Goal: Task Accomplishment & Management: Manage account settings

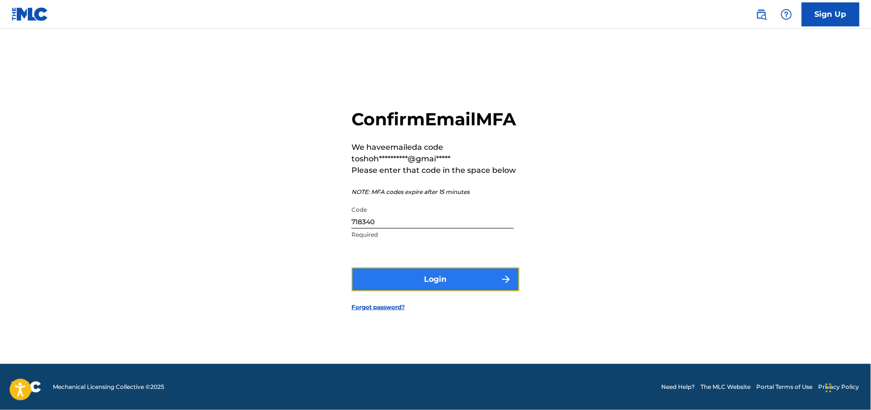
click at [445, 291] on button "Login" at bounding box center [436, 279] width 168 height 24
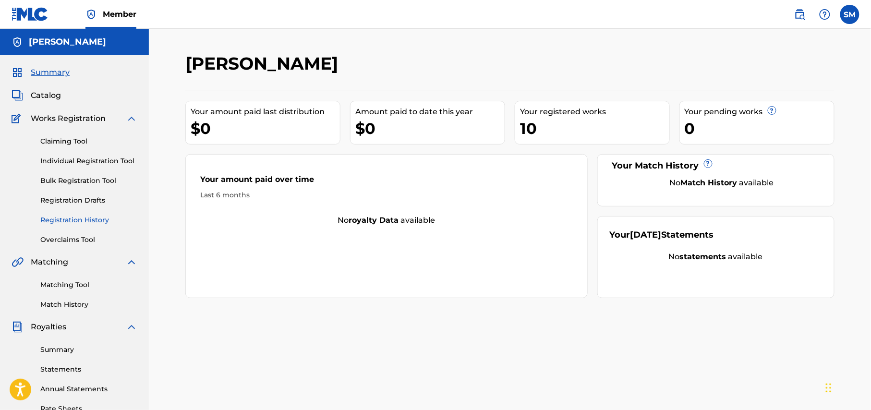
click at [92, 219] on link "Registration History" at bounding box center [88, 220] width 97 height 10
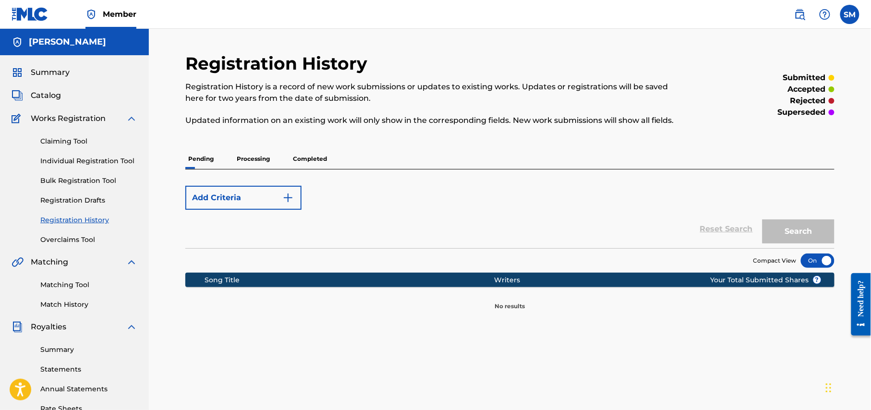
click at [252, 159] on p "Processing" at bounding box center [253, 159] width 39 height 20
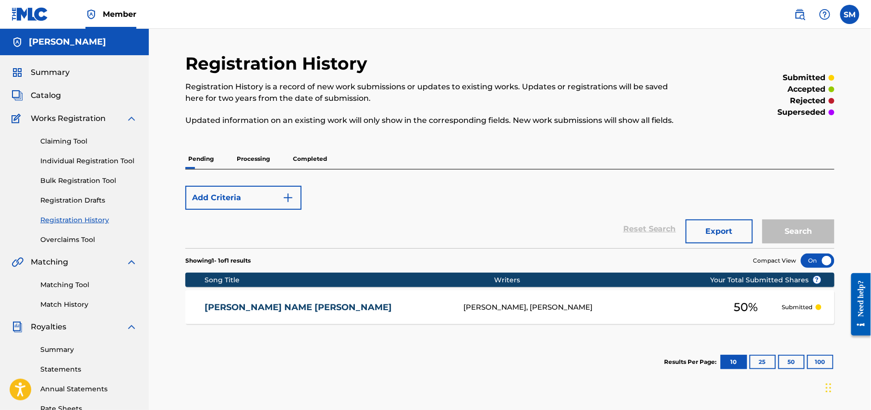
click at [312, 160] on p "Completed" at bounding box center [310, 159] width 40 height 20
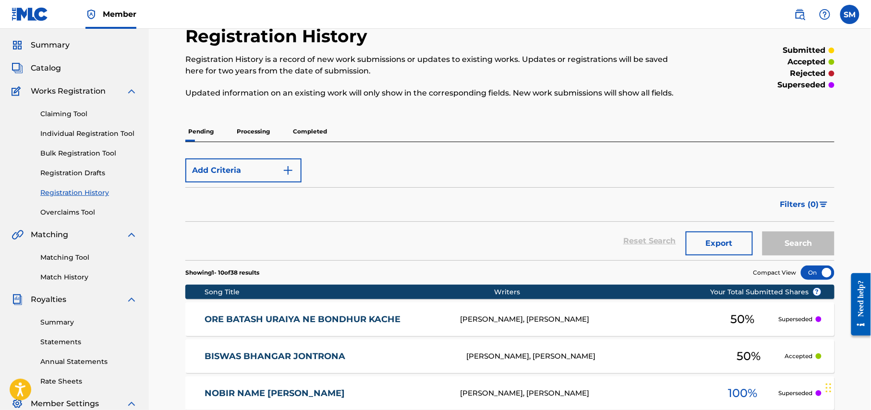
scroll to position [13, 0]
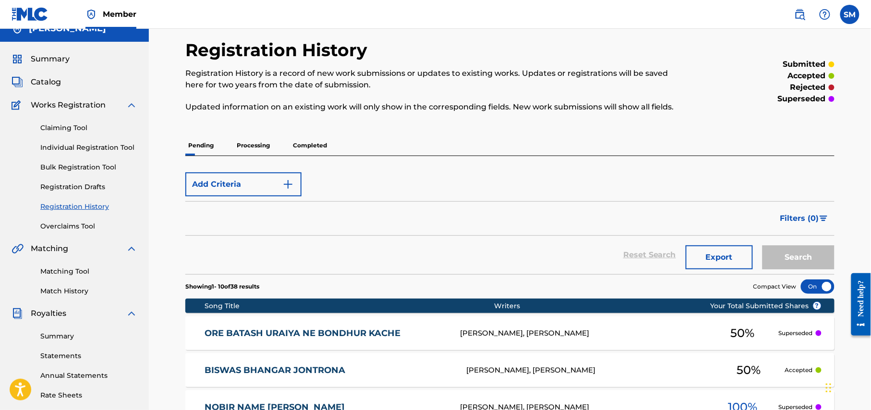
click at [254, 143] on p "Processing" at bounding box center [253, 145] width 39 height 20
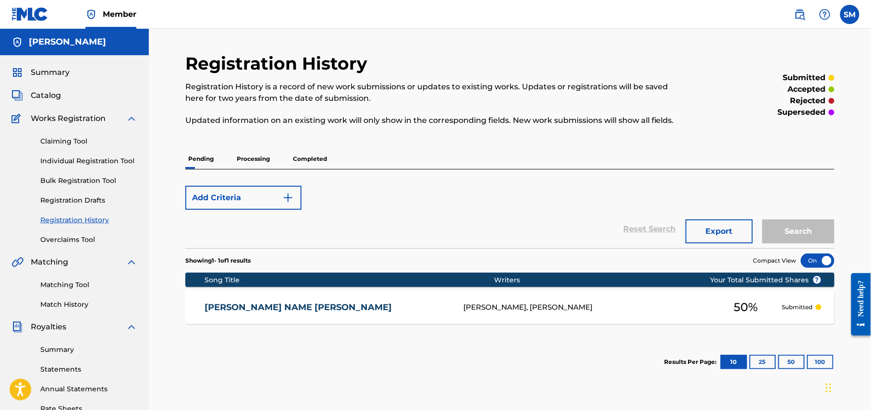
scroll to position [64, 0]
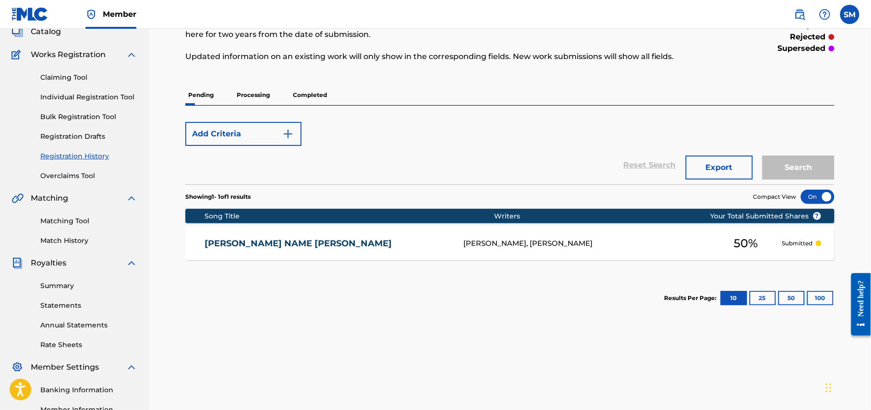
click at [254, 99] on p "Processing" at bounding box center [253, 95] width 39 height 20
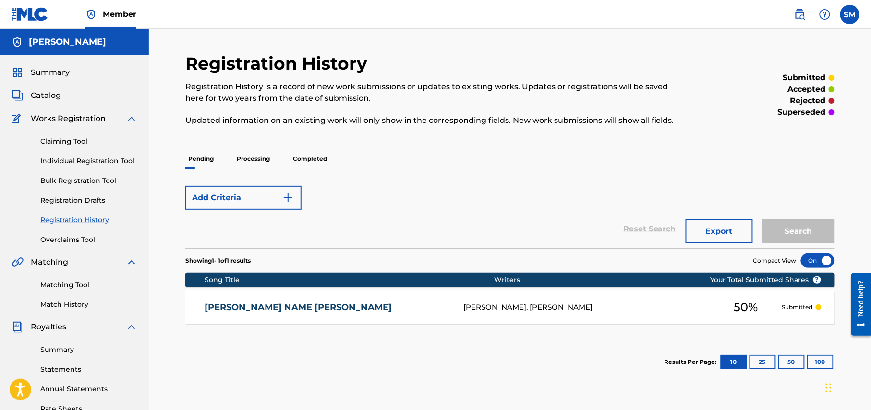
click at [258, 156] on p "Processing" at bounding box center [253, 159] width 39 height 20
click at [249, 158] on p "Processing" at bounding box center [253, 159] width 39 height 20
click at [264, 162] on p "Processing" at bounding box center [253, 159] width 39 height 20
click at [310, 159] on p "Completed" at bounding box center [310, 159] width 40 height 20
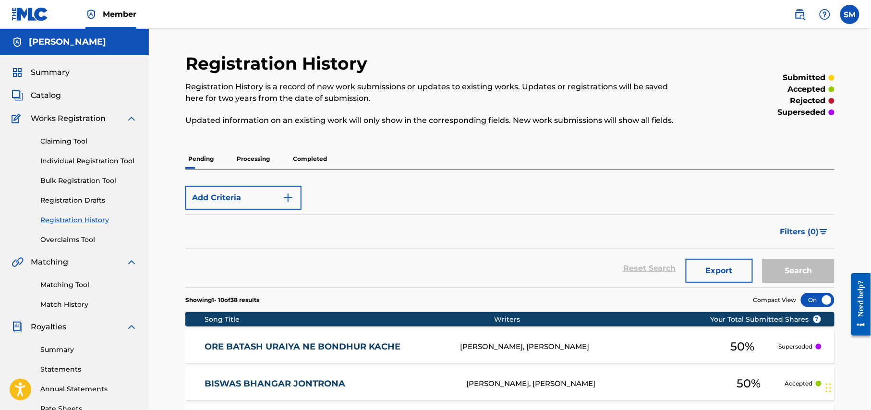
click at [251, 159] on p "Processing" at bounding box center [253, 159] width 39 height 20
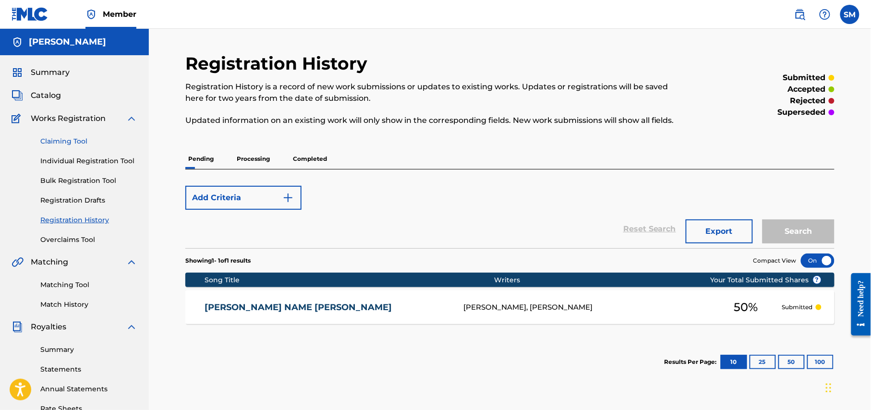
click at [73, 137] on link "Claiming Tool" at bounding box center [88, 141] width 97 height 10
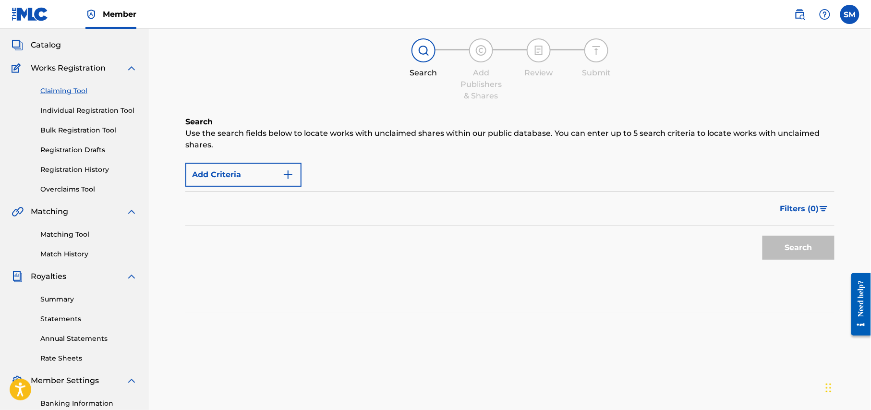
scroll to position [64, 0]
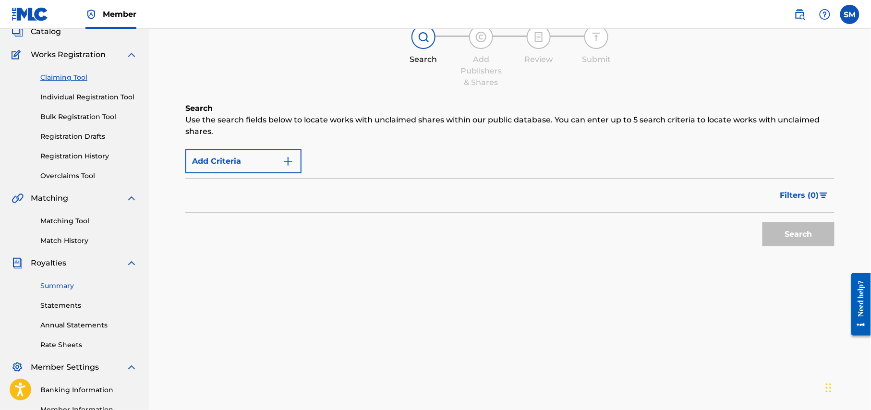
click at [66, 285] on link "Summary" at bounding box center [88, 286] width 97 height 10
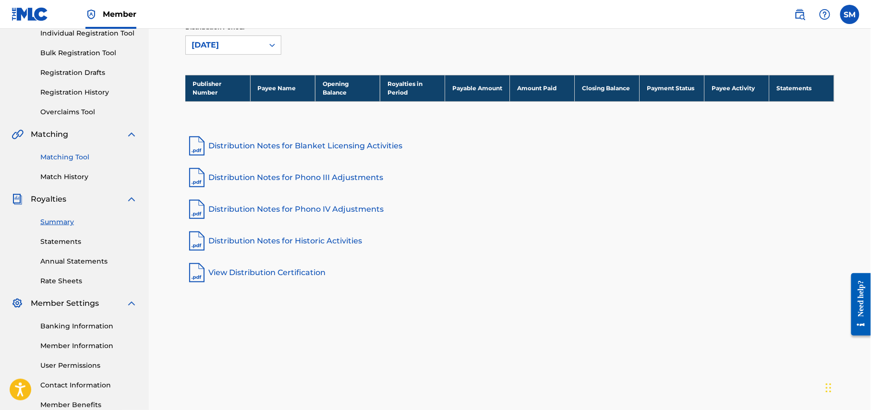
scroll to position [185, 0]
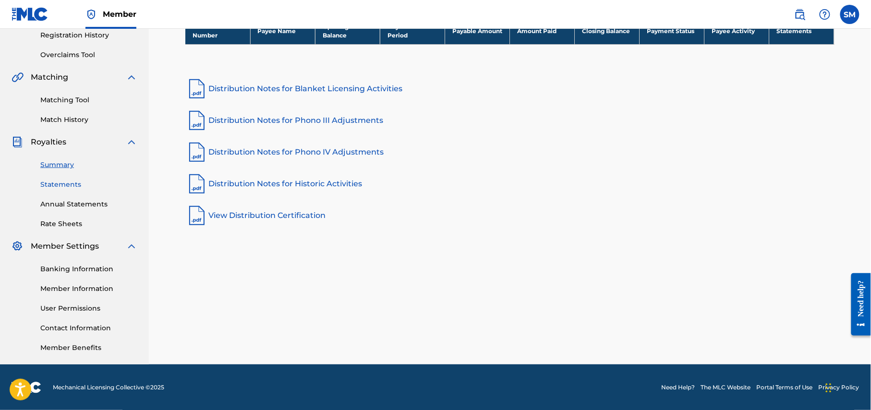
click at [64, 185] on link "Statements" at bounding box center [88, 185] width 97 height 10
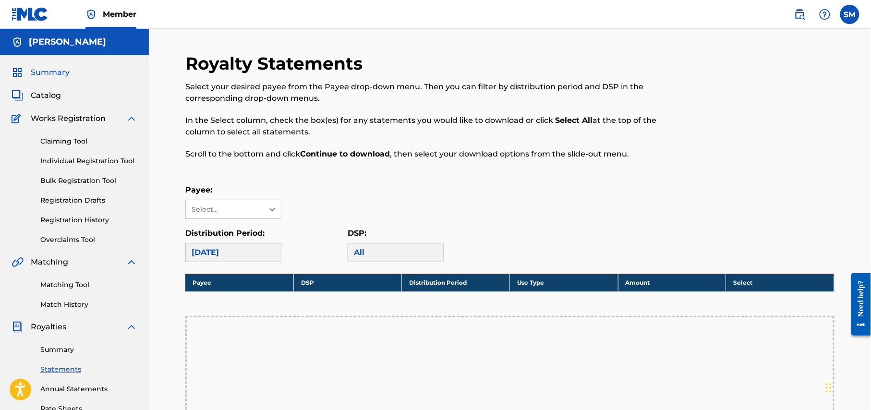
click at [49, 73] on span "Summary" at bounding box center [50, 73] width 39 height 12
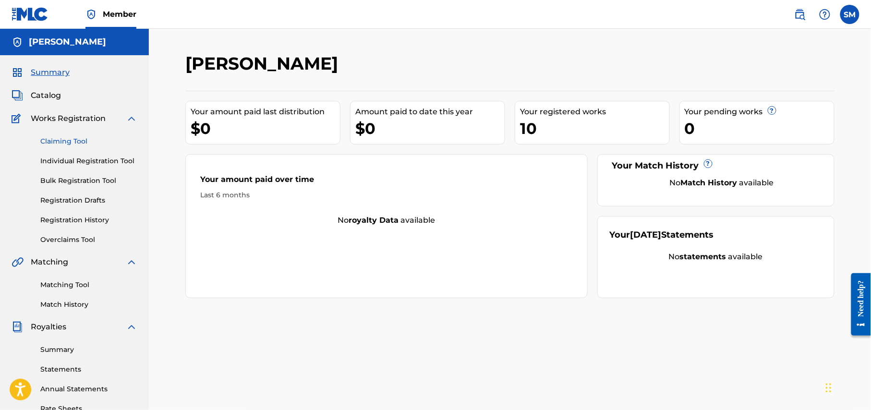
click at [75, 145] on link "Claiming Tool" at bounding box center [88, 141] width 97 height 10
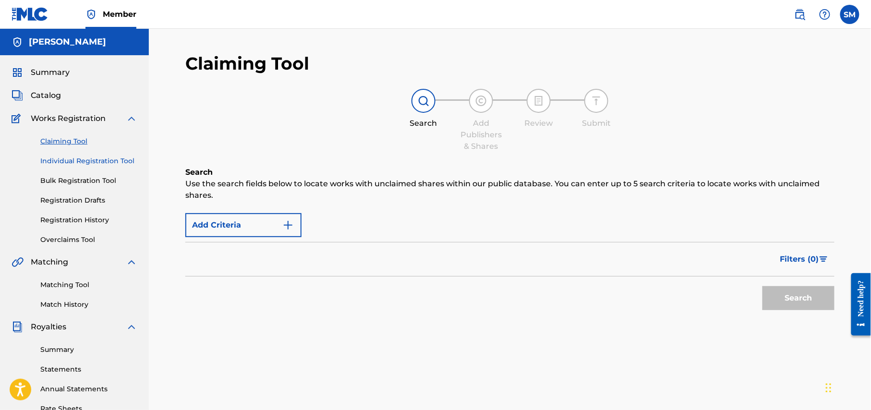
click at [83, 165] on link "Individual Registration Tool" at bounding box center [88, 161] width 97 height 10
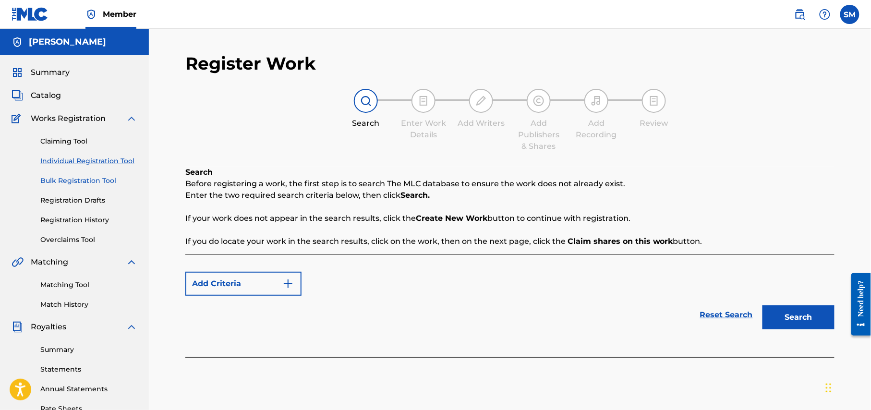
click at [86, 185] on link "Bulk Registration Tool" at bounding box center [88, 181] width 97 height 10
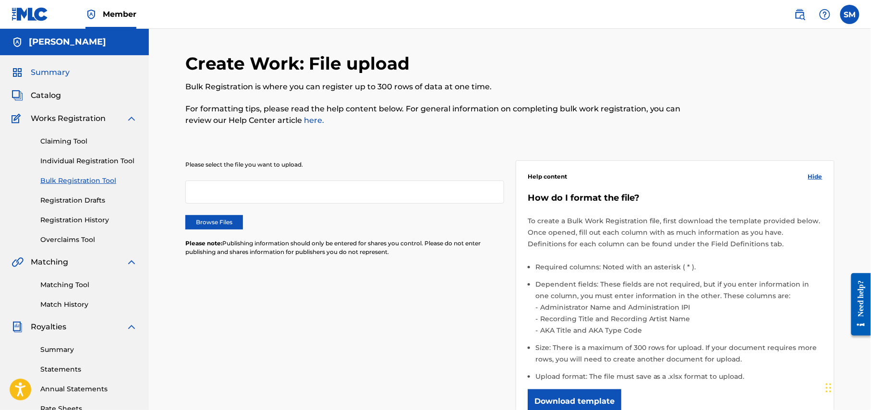
click at [58, 75] on span "Summary" at bounding box center [50, 73] width 39 height 12
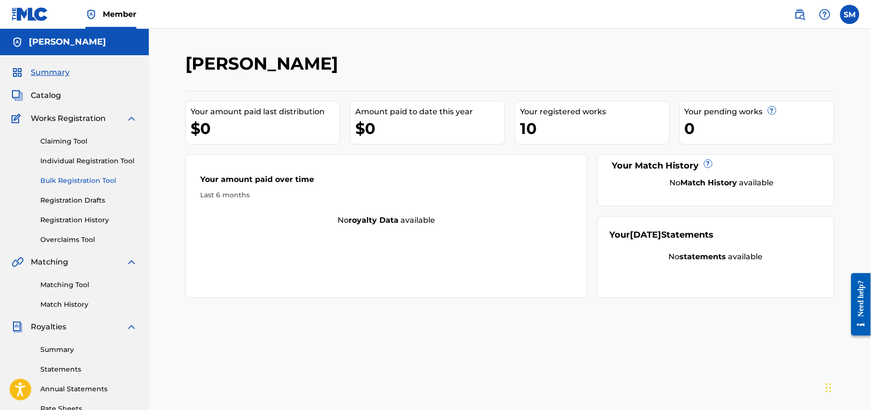
click at [76, 182] on link "Bulk Registration Tool" at bounding box center [88, 181] width 97 height 10
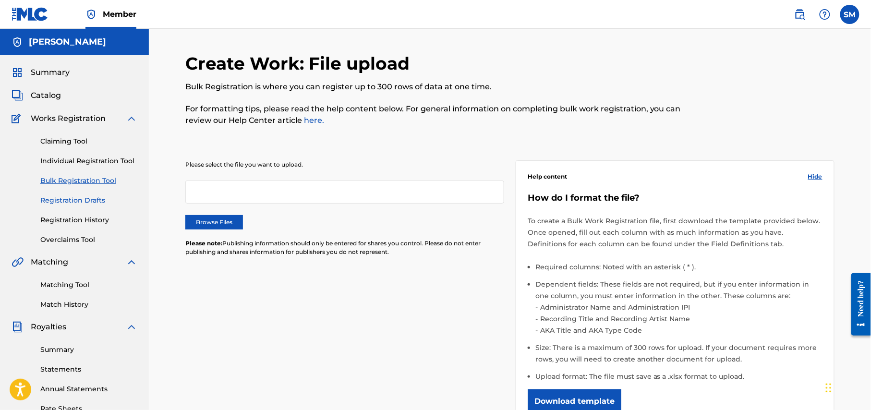
click at [80, 200] on link "Registration Drafts" at bounding box center [88, 200] width 97 height 10
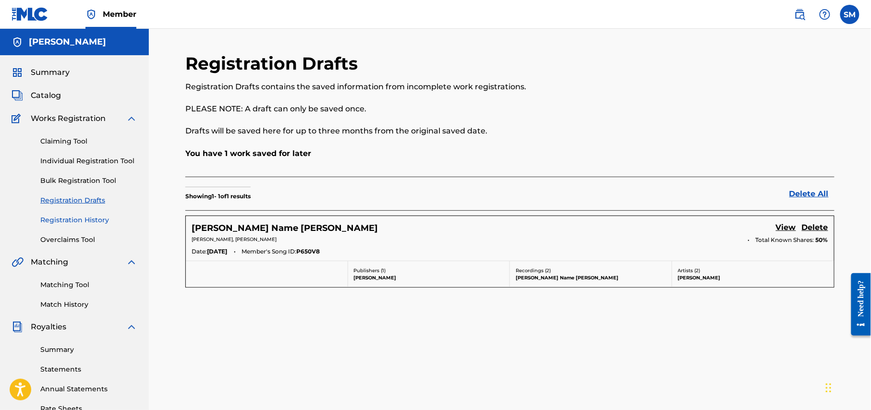
click at [75, 217] on link "Registration History" at bounding box center [88, 220] width 97 height 10
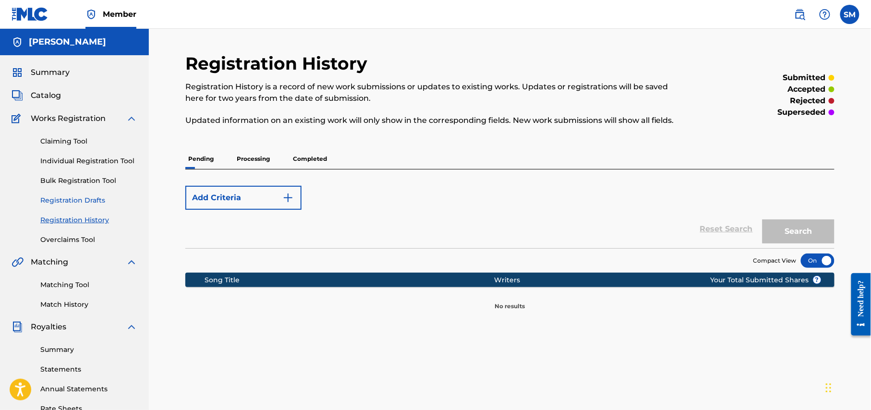
click at [77, 198] on link "Registration Drafts" at bounding box center [88, 200] width 97 height 10
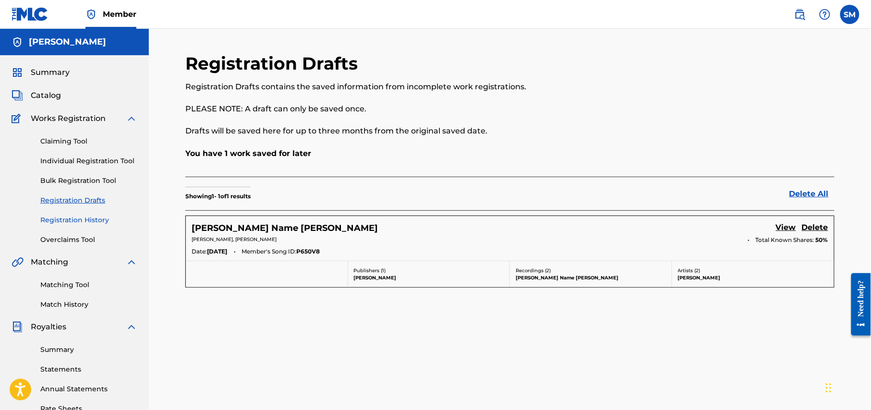
click at [81, 216] on link "Registration History" at bounding box center [88, 220] width 97 height 10
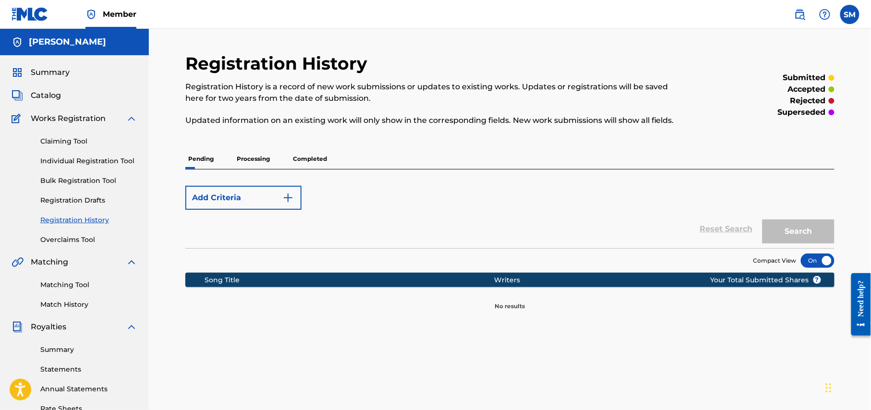
click at [236, 159] on p "Processing" at bounding box center [253, 159] width 39 height 20
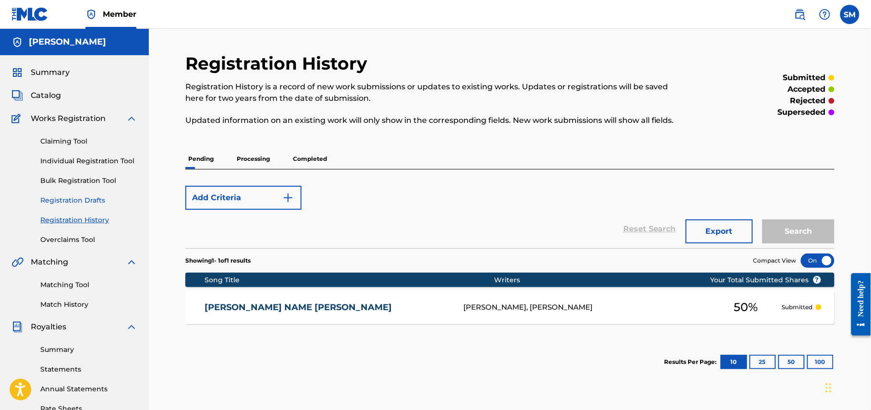
click at [88, 201] on link "Registration Drafts" at bounding box center [88, 200] width 97 height 10
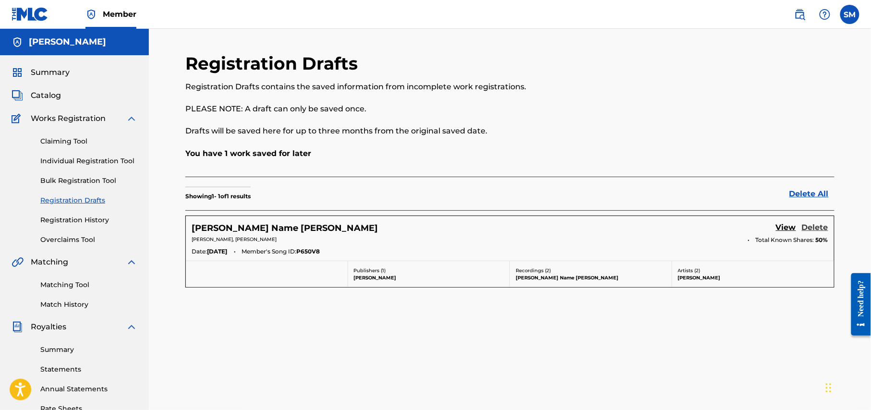
click at [822, 229] on link "Delete" at bounding box center [815, 228] width 26 height 13
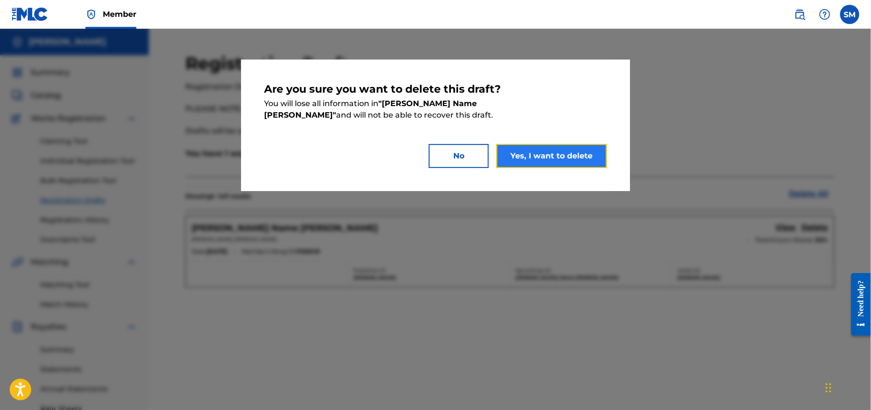
click at [558, 152] on button "Yes, I want to delete" at bounding box center [552, 156] width 110 height 24
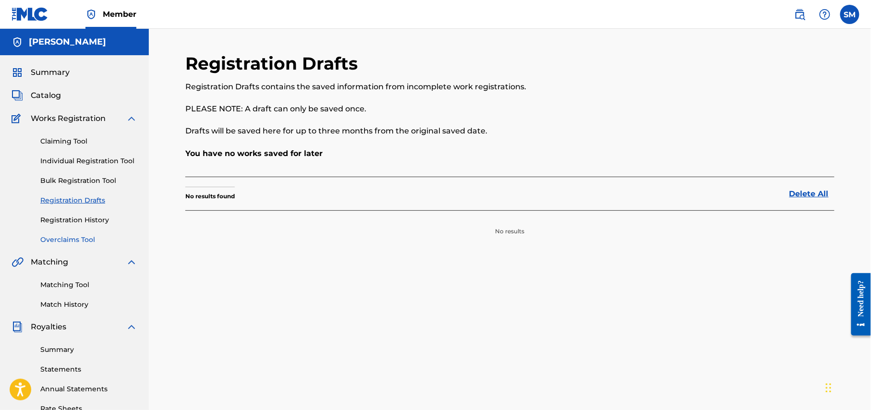
click at [66, 239] on link "Overclaims Tool" at bounding box center [88, 240] width 97 height 10
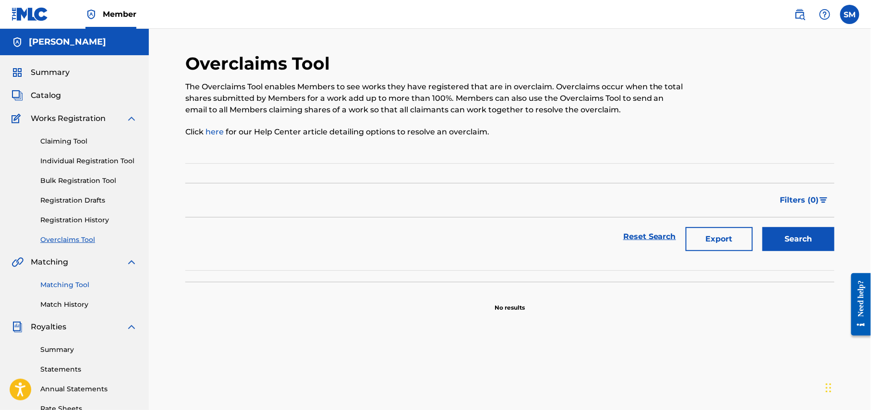
click at [69, 285] on link "Matching Tool" at bounding box center [88, 285] width 97 height 10
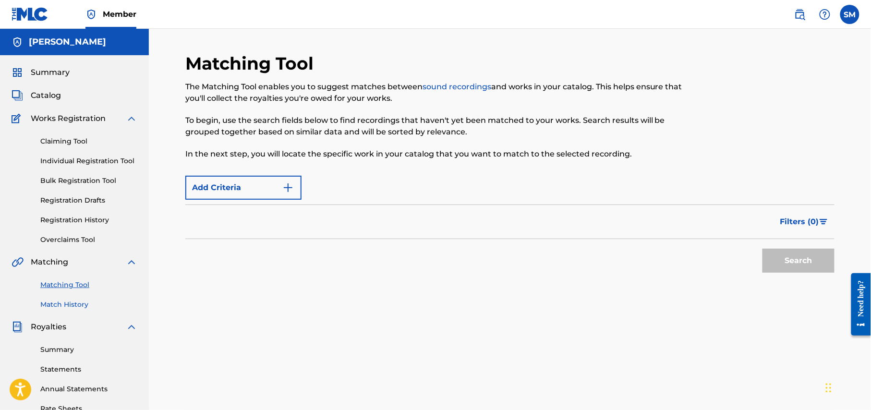
click at [75, 307] on link "Match History" at bounding box center [88, 305] width 97 height 10
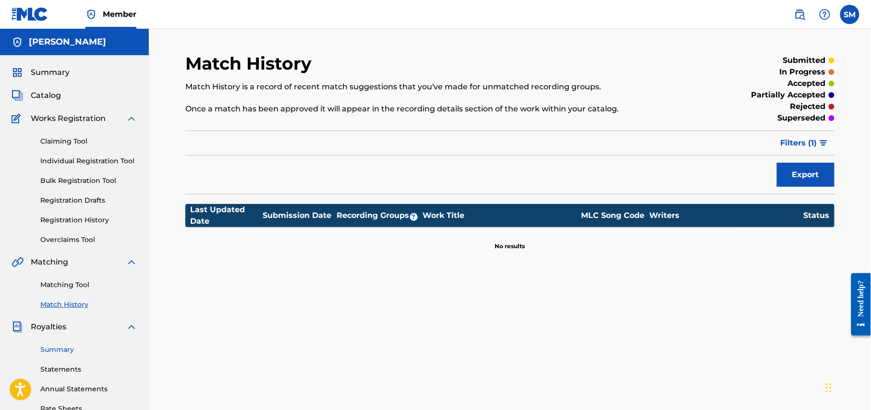
click at [56, 352] on link "Summary" at bounding box center [88, 350] width 97 height 10
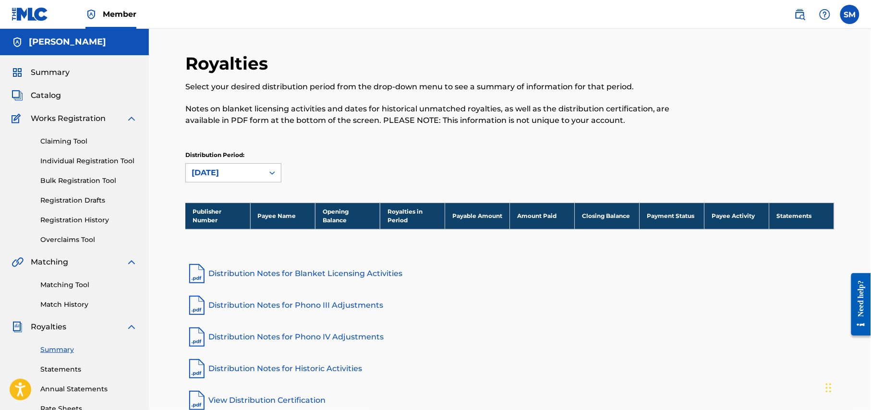
click at [273, 172] on icon at bounding box center [272, 173] width 10 height 10
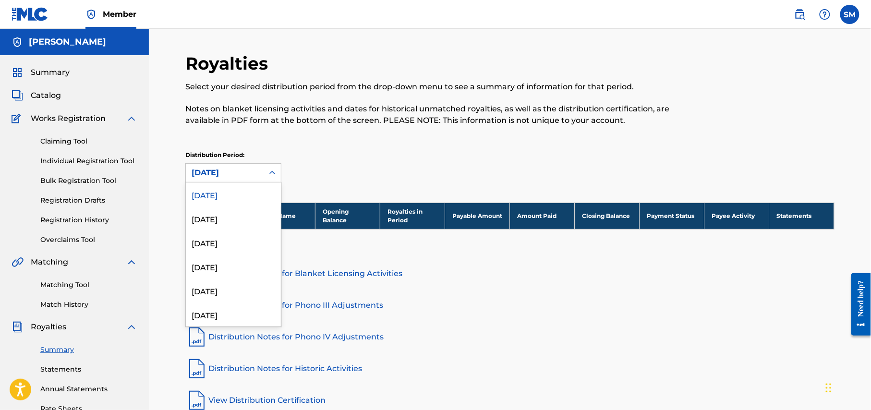
click at [396, 146] on div "Royalties Select your desired distribution period from the drop-down menu to se…" at bounding box center [509, 128] width 649 height 150
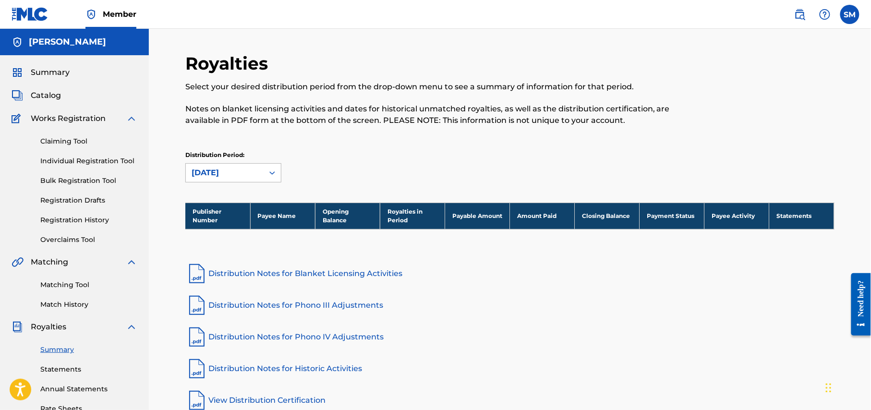
click at [271, 175] on icon at bounding box center [272, 173] width 10 height 10
